Goal: Check status: Check status

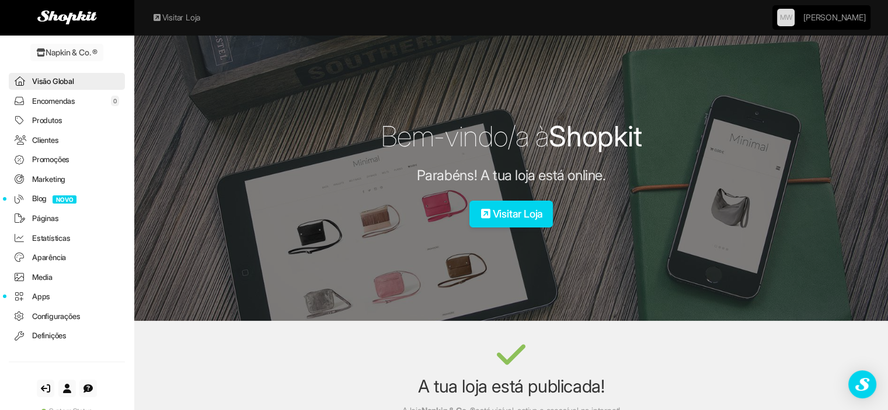
click at [64, 103] on link "Encomendas 0" at bounding box center [67, 101] width 116 height 17
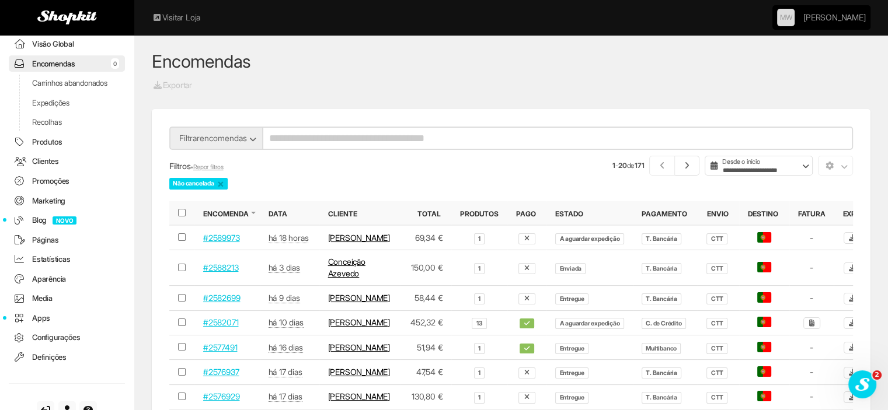
click at [216, 273] on link "#2588213" at bounding box center [220, 268] width 35 height 10
